Goal: Information Seeking & Learning: Check status

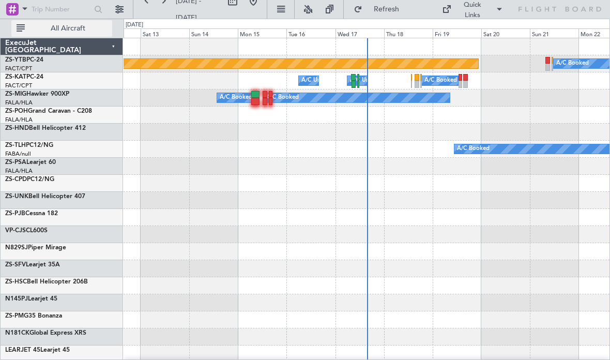
click at [80, 27] on span "All Aircraft" at bounding box center [68, 28] width 82 height 7
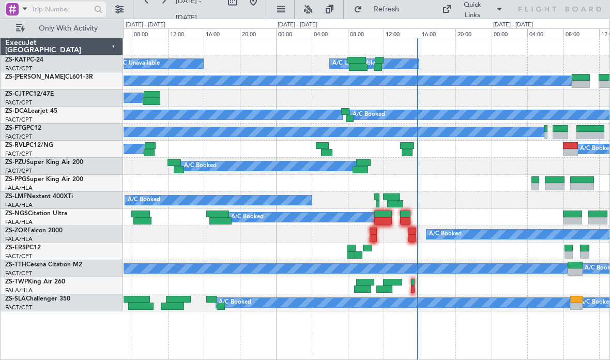
click at [83, 6] on input "text" at bounding box center [61, 9] width 59 height 15
click at [102, 10] on div at bounding box center [98, 10] width 16 height 16
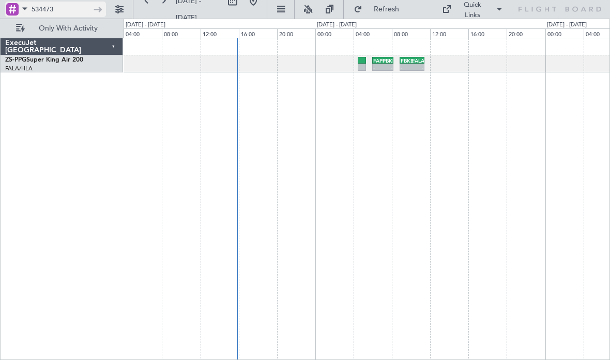
click at [60, 11] on input "534473" at bounding box center [61, 9] width 59 height 15
type input "5"
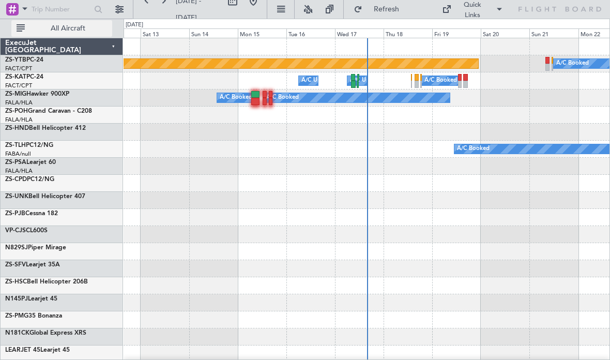
click at [80, 34] on button "All Aircraft" at bounding box center [61, 28] width 101 height 17
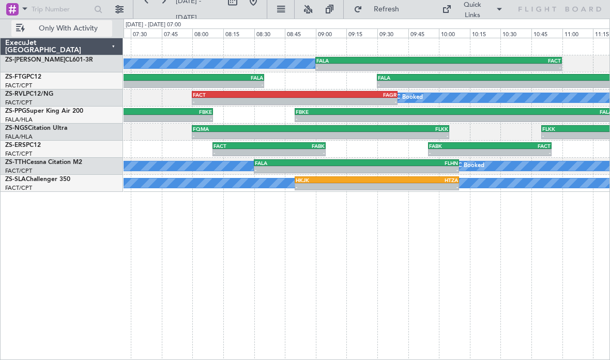
click at [346, 100] on div "-" at bounding box center [345, 101] width 102 height 6
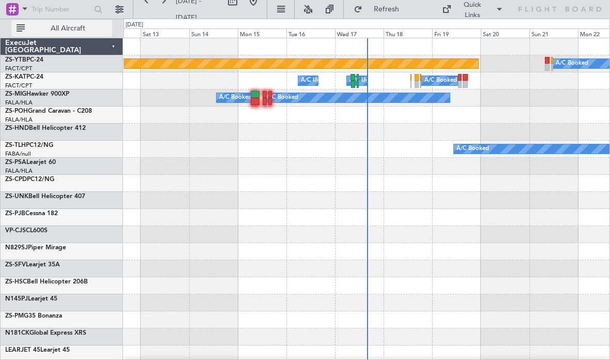
click at [77, 26] on span "All Aircraft" at bounding box center [68, 28] width 82 height 7
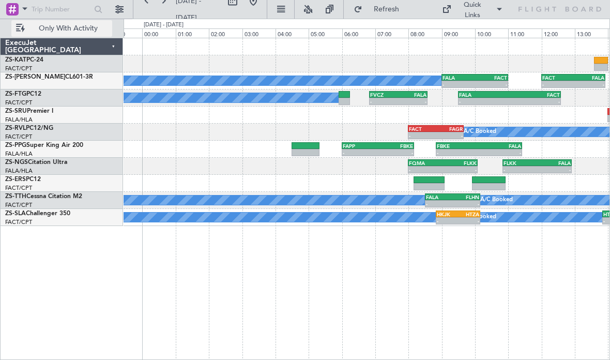
click at [456, 128] on div "FAGR" at bounding box center [448, 129] width 27 height 6
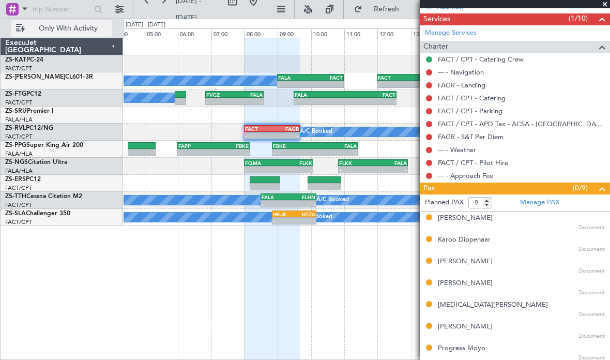
scroll to position [261, 0]
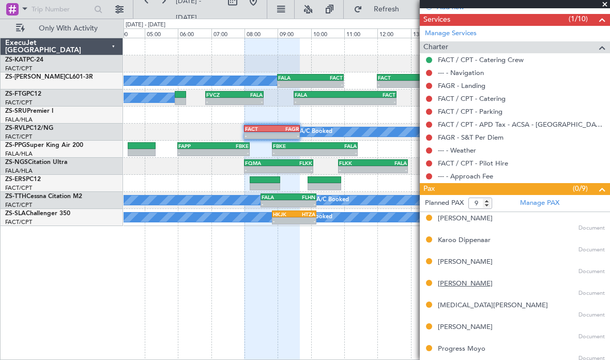
click at [478, 278] on div "[PERSON_NAME]" at bounding box center [465, 283] width 55 height 10
click at [476, 301] on div "[MEDICAL_DATA][PERSON_NAME]" at bounding box center [493, 305] width 110 height 10
click at [473, 344] on div "Progress Moyo" at bounding box center [462, 349] width 48 height 10
click at [466, 259] on div "[PERSON_NAME]" at bounding box center [465, 262] width 55 height 10
click at [464, 314] on div "Nikita Dippenaar Document" at bounding box center [521, 309] width 167 height 19
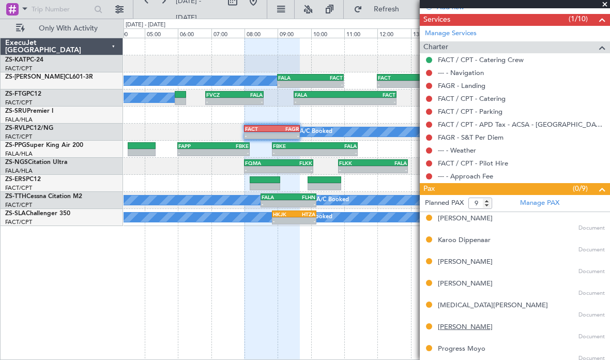
click at [464, 322] on div "Pippa Lund" at bounding box center [465, 327] width 55 height 10
